Goal: Task Accomplishment & Management: Use online tool/utility

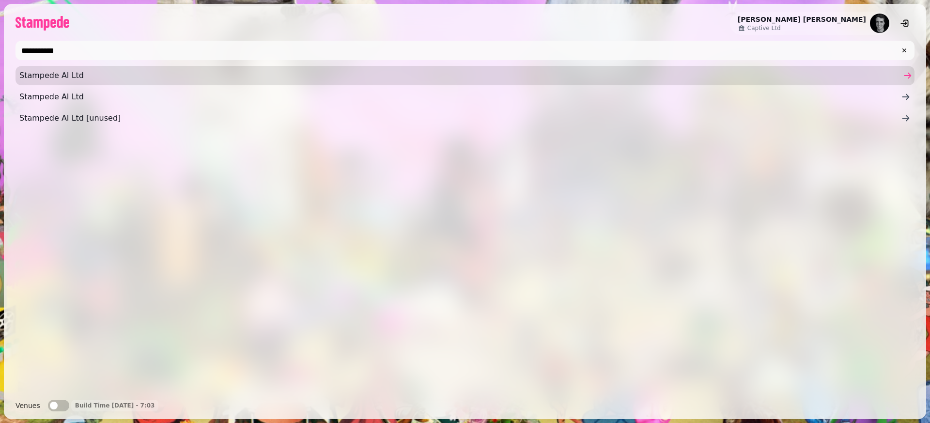
type input "**********"
click at [29, 75] on span "Stampede AI Ltd" at bounding box center [460, 76] width 882 height 12
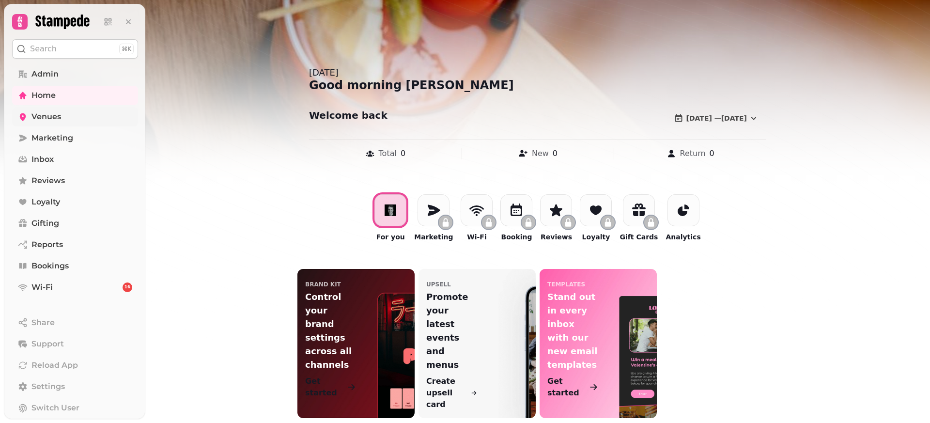
click at [43, 115] on span "Venues" at bounding box center [46, 117] width 30 height 12
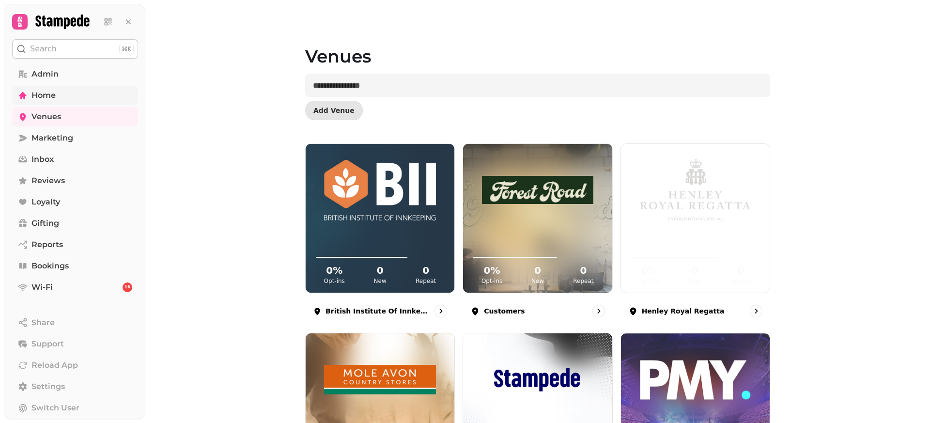
click at [59, 101] on link "Home" at bounding box center [75, 95] width 126 height 19
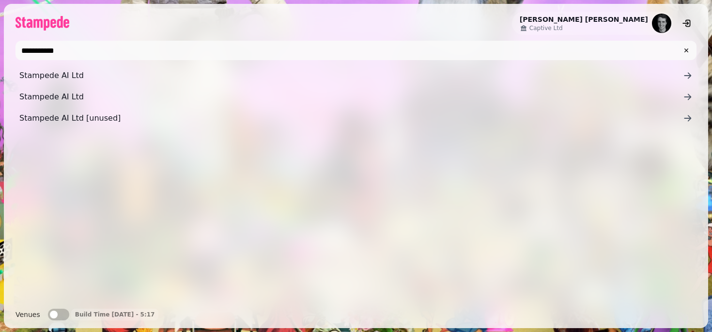
type input "**********"
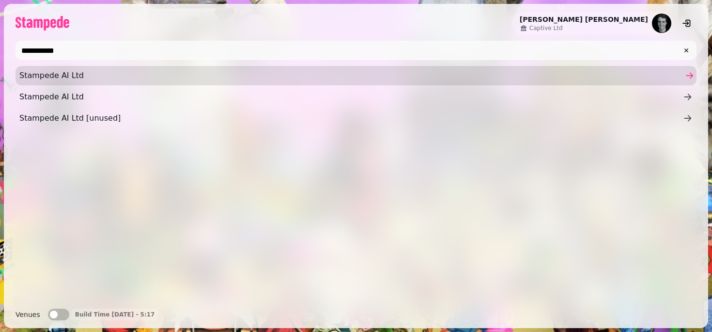
click at [181, 68] on link "Stampede AI Ltd" at bounding box center [356, 75] width 681 height 19
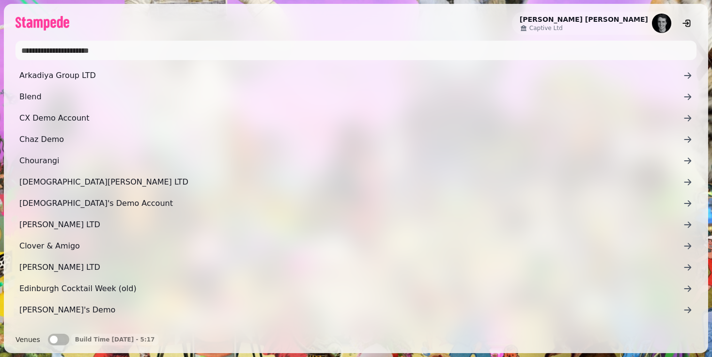
click at [172, 44] on input "text" at bounding box center [356, 50] width 681 height 19
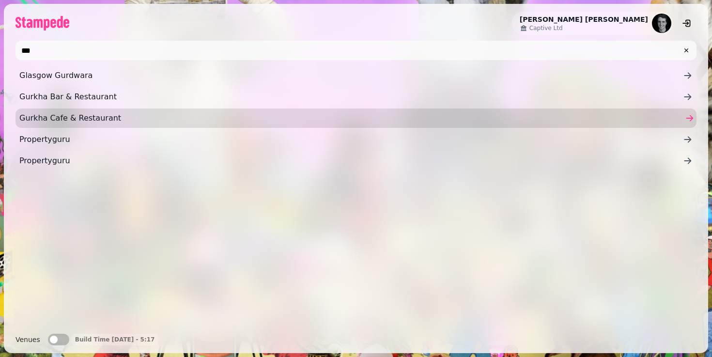
type input "***"
click at [60, 112] on span "Gurkha Cafe & Restaurant" at bounding box center [351, 118] width 664 height 12
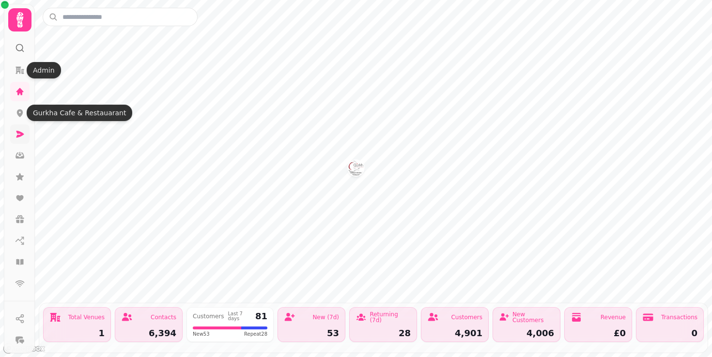
click at [20, 125] on link at bounding box center [19, 134] width 19 height 19
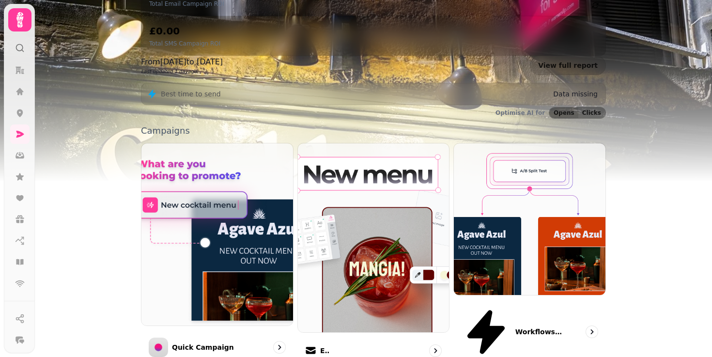
scroll to position [181, 0]
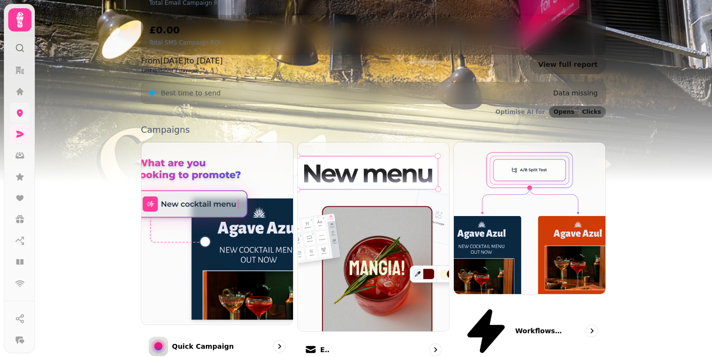
click at [16, 113] on icon at bounding box center [20, 113] width 10 height 10
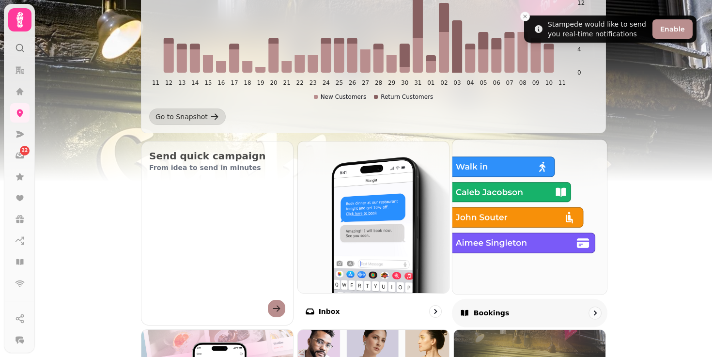
scroll to position [215, 0]
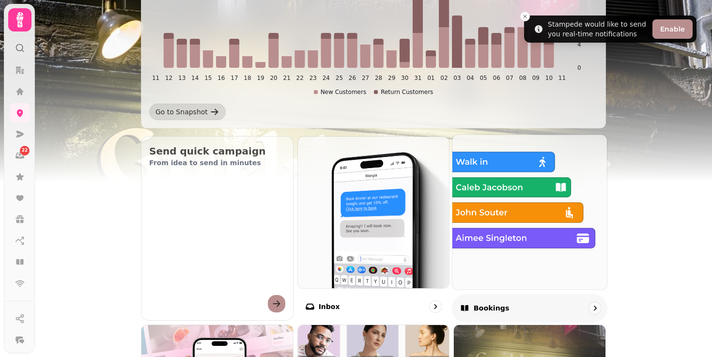
click at [527, 240] on img at bounding box center [530, 212] width 170 height 170
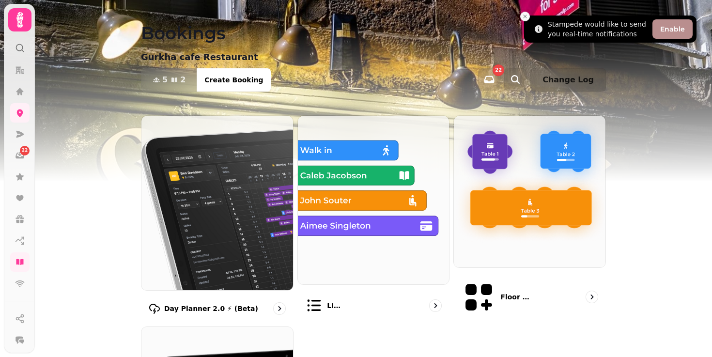
click at [526, 18] on icon "Close toast" at bounding box center [525, 17] width 6 height 6
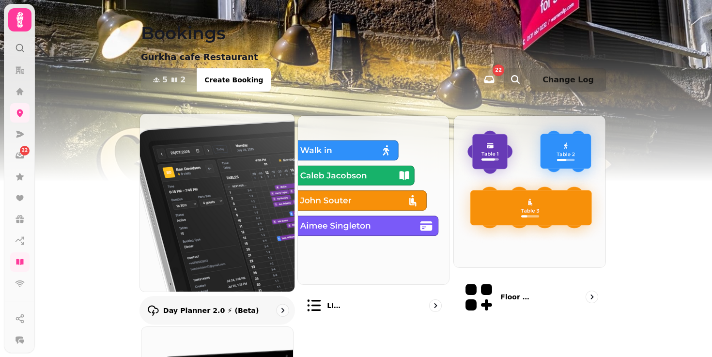
click at [240, 169] on img at bounding box center [217, 203] width 170 height 196
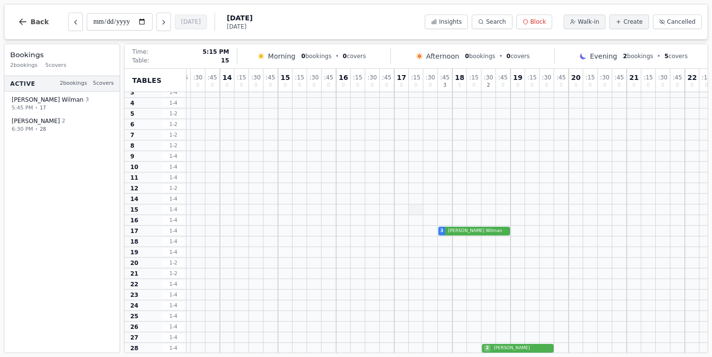
scroll to position [34, 83]
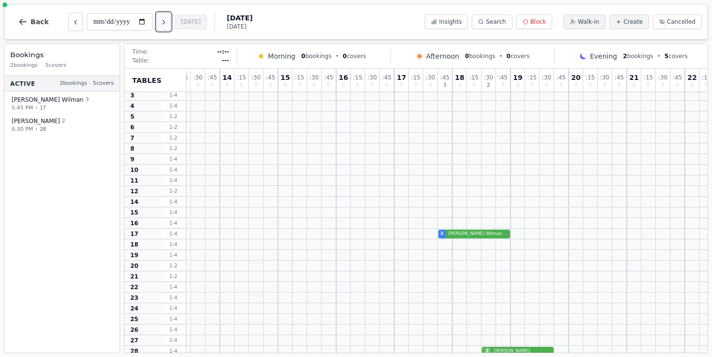
click at [171, 24] on button "Next day" at bounding box center [164, 22] width 15 height 18
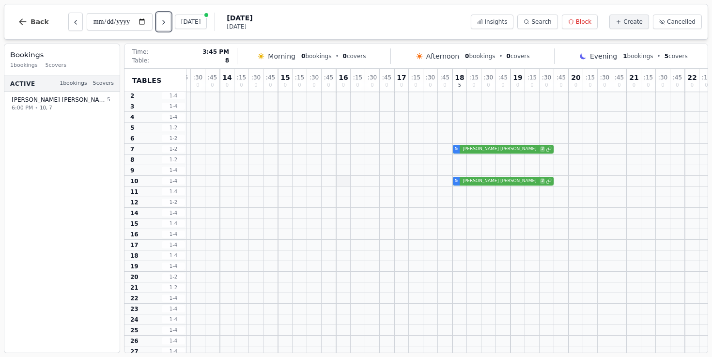
scroll to position [0, 83]
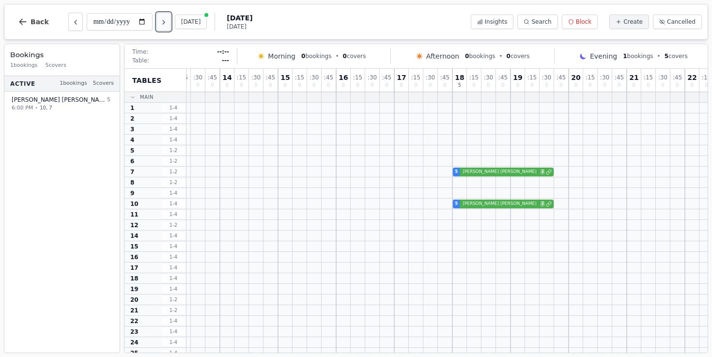
click at [168, 20] on icon "Next day" at bounding box center [164, 22] width 8 height 8
type input "**********"
